Goal: Task Accomplishment & Management: Use online tool/utility

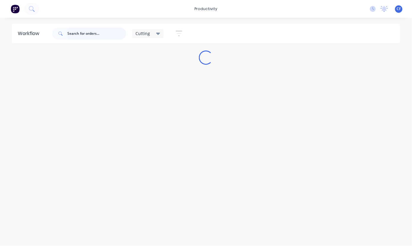
click at [84, 35] on input "text" at bounding box center [97, 34] width 59 height 12
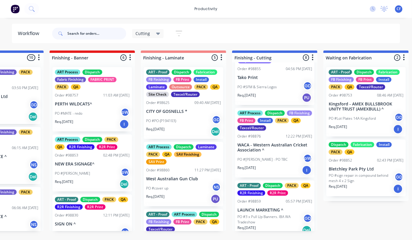
scroll to position [237, 0]
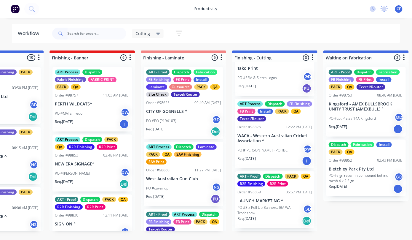
click at [259, 156] on div "PO #ella - PO TBC pW" at bounding box center [275, 149] width 75 height 11
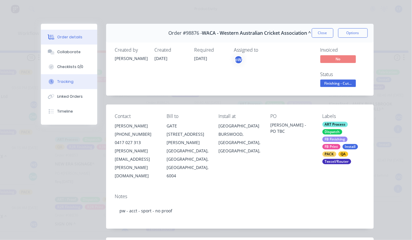
click at [61, 86] on button "Tracking" at bounding box center [69, 81] width 56 height 15
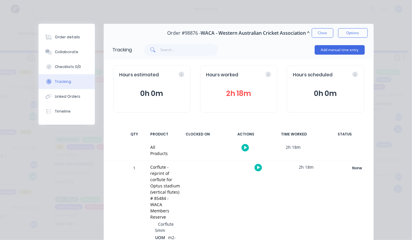
click at [257, 168] on icon "button" at bounding box center [258, 167] width 3 height 3
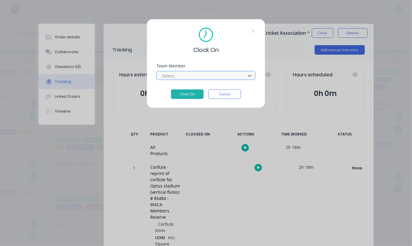
click at [194, 76] on div at bounding box center [202, 75] width 81 height 7
type input "pro"
click at [171, 89] on button "Clock On" at bounding box center [187, 93] width 33 height 9
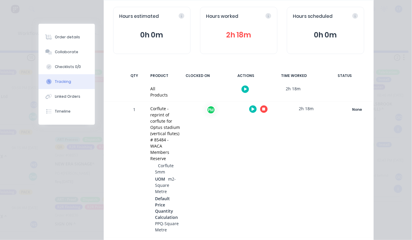
scroll to position [79, 0]
